Goal: Task Accomplishment & Management: Use online tool/utility

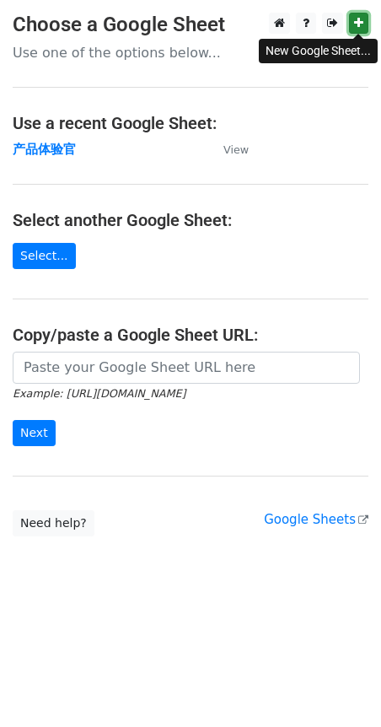
click at [358, 30] on link at bounding box center [358, 23] width 19 height 21
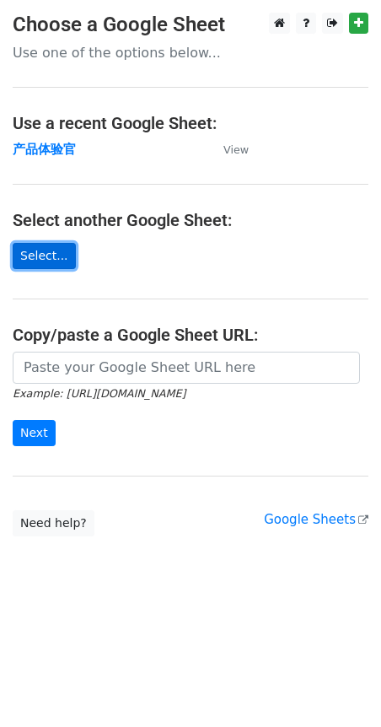
click at [39, 250] on link "Select..." at bounding box center [44, 256] width 63 height 26
click at [39, 258] on link "Select..." at bounding box center [44, 256] width 63 height 26
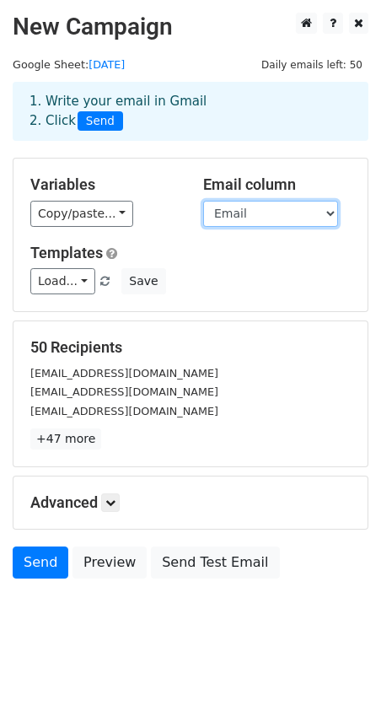
click at [324, 213] on select "Email First Name" at bounding box center [270, 214] width 135 height 26
click at [203, 201] on select "Email First Name" at bounding box center [270, 214] width 135 height 26
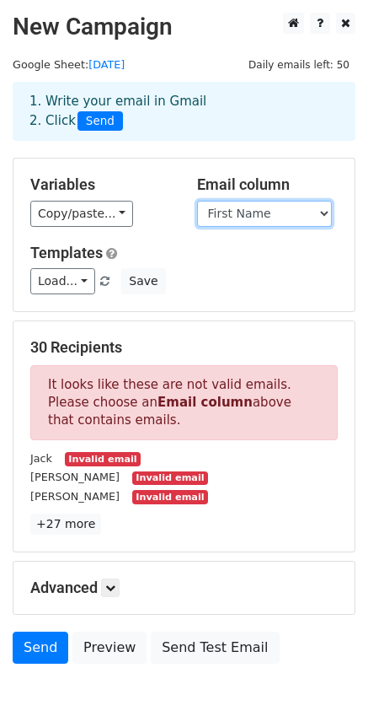
click at [315, 214] on select "Email First Name" at bounding box center [264, 214] width 135 height 26
select select "Email"
click at [197, 201] on select "Email First Name" at bounding box center [264, 214] width 135 height 26
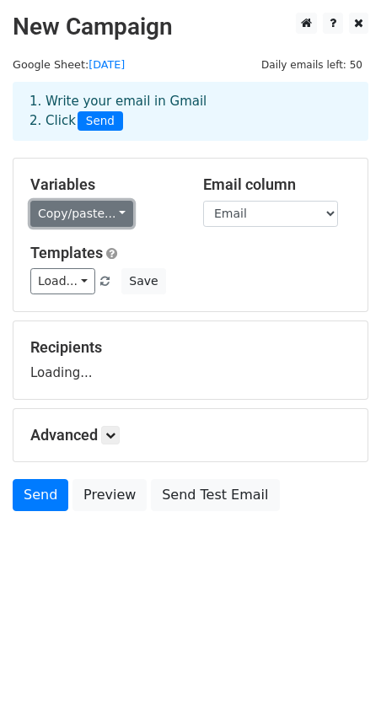
click at [116, 212] on link "Copy/paste..." at bounding box center [81, 214] width 103 height 26
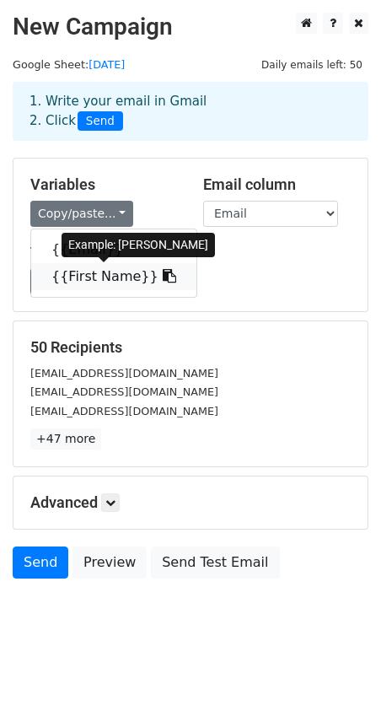
click at [107, 274] on link "{{First Name}}" at bounding box center [113, 276] width 165 height 27
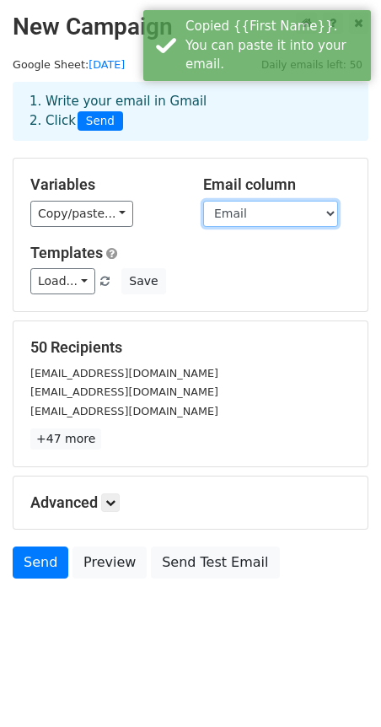
click at [294, 220] on select "Email First Name" at bounding box center [270, 214] width 135 height 26
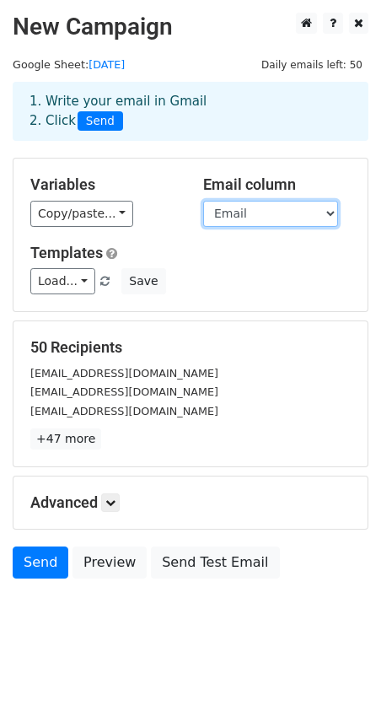
click at [294, 220] on select "Email First Name" at bounding box center [270, 214] width 135 height 26
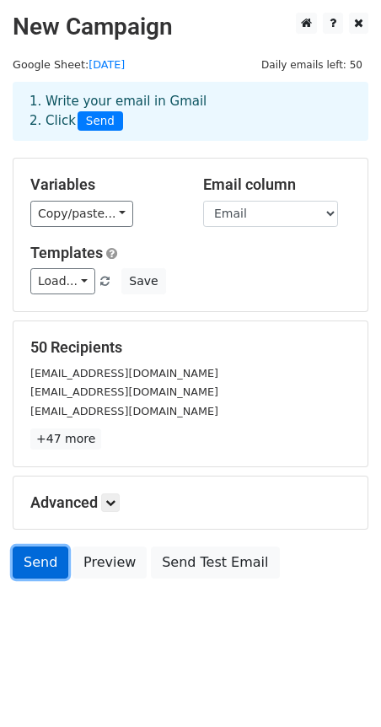
click at [33, 569] on link "Send" at bounding box center [41, 562] width 56 height 32
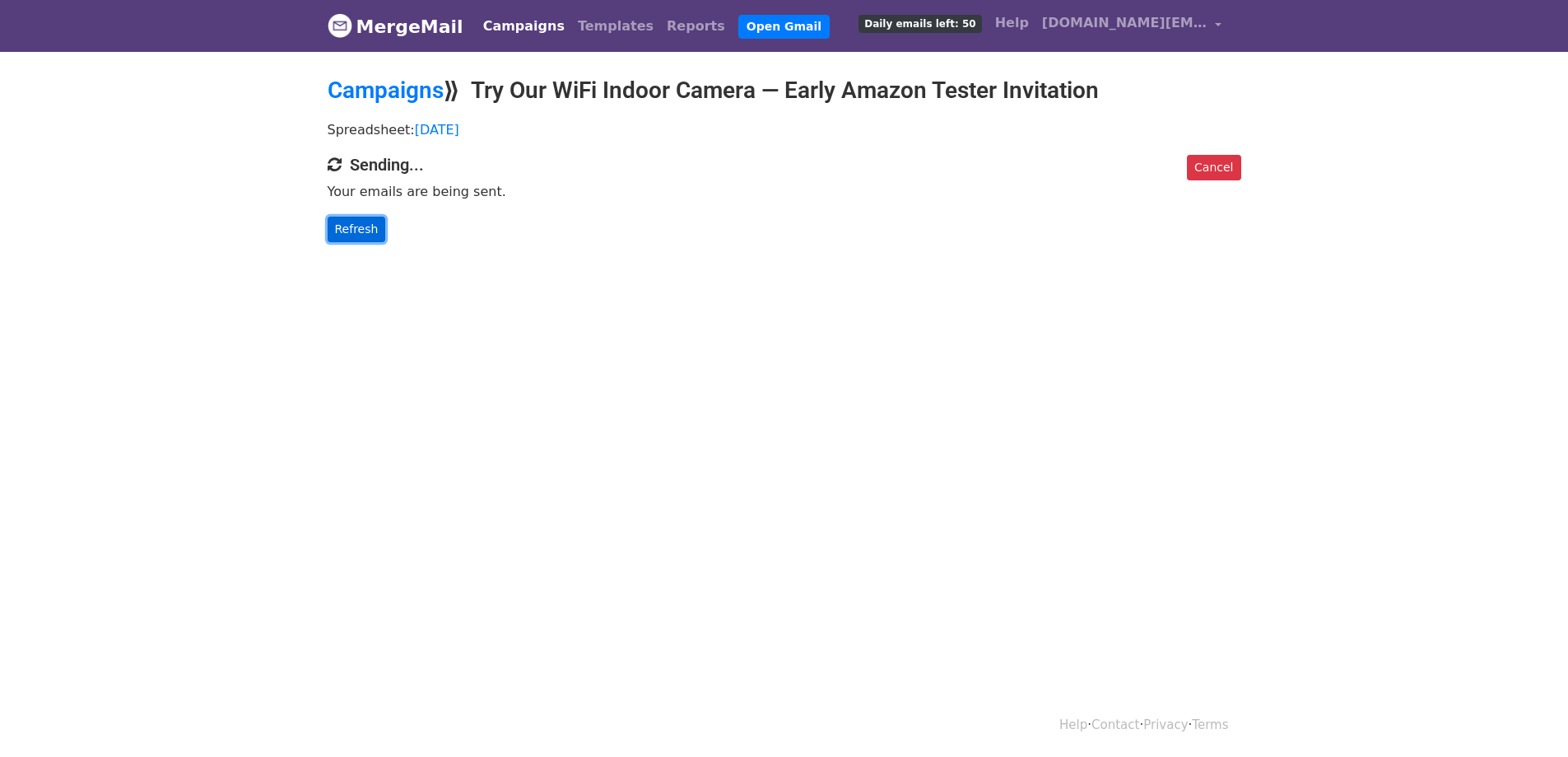
click at [344, 227] on link "Refresh" at bounding box center [357, 230] width 59 height 25
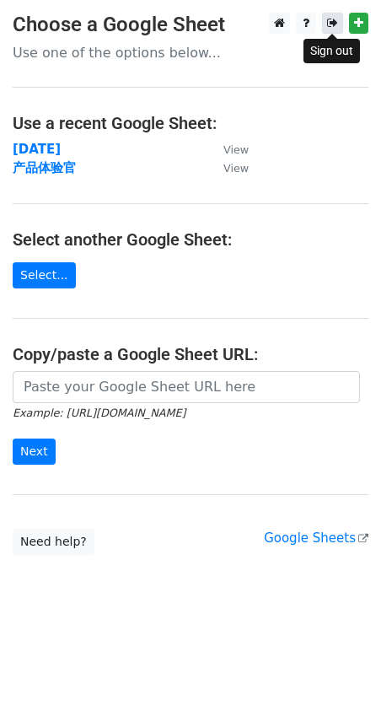
click at [328, 21] on icon at bounding box center [332, 23] width 11 height 12
